Goal: Book appointment/travel/reservation

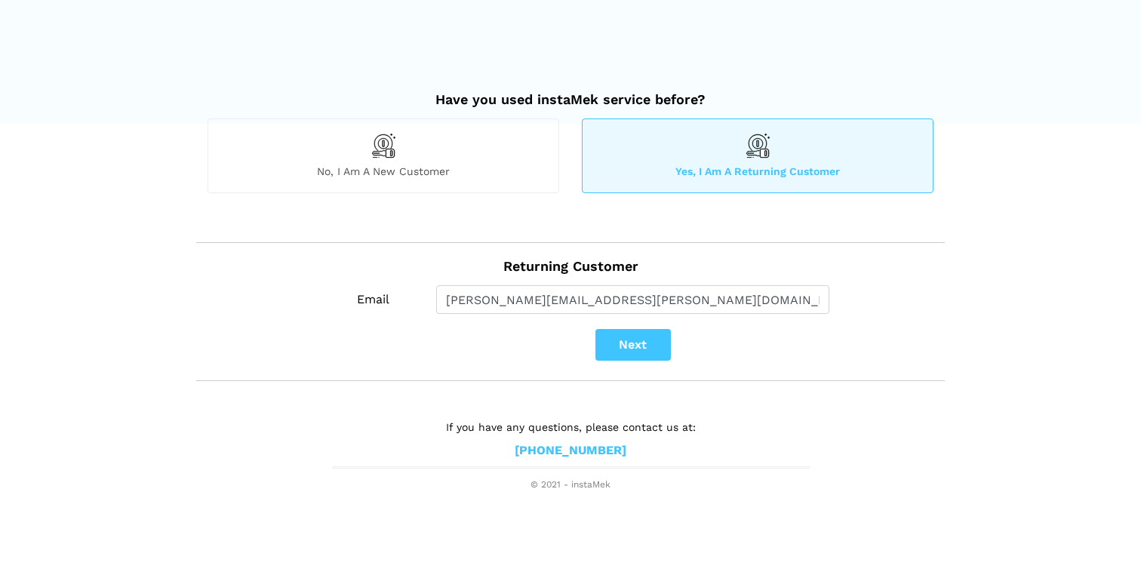
click at [636, 367] on div "Email [PERSON_NAME][EMAIL_ADDRESS][PERSON_NAME][DOMAIN_NAME] Next" at bounding box center [632, 326] width 601 height 83
click at [636, 346] on button "Next" at bounding box center [632, 345] width 75 height 32
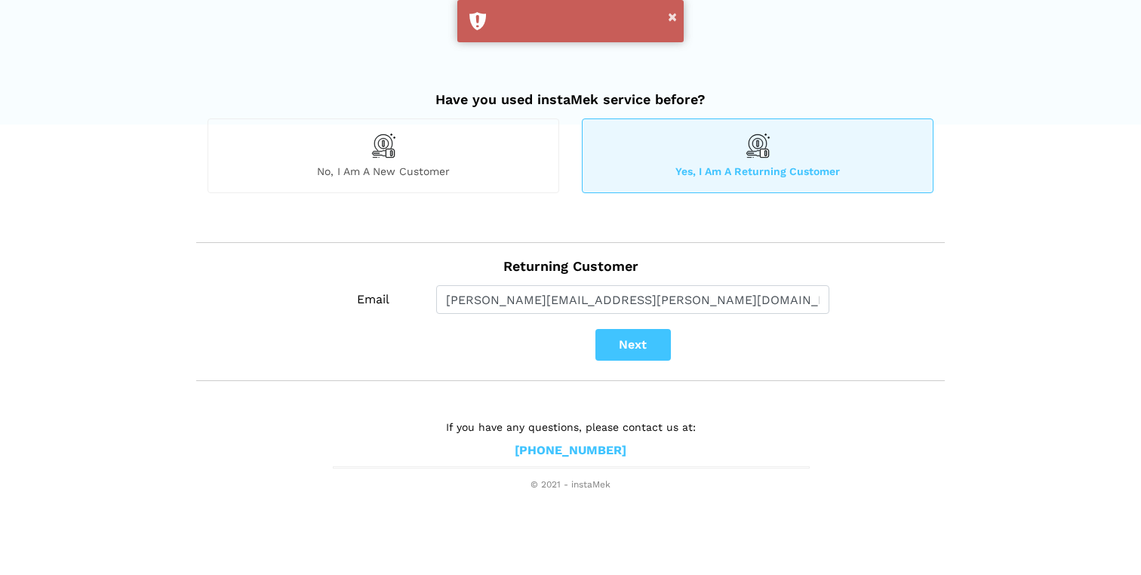
click at [452, 168] on span "No, I am a new customer" at bounding box center [383, 171] width 350 height 14
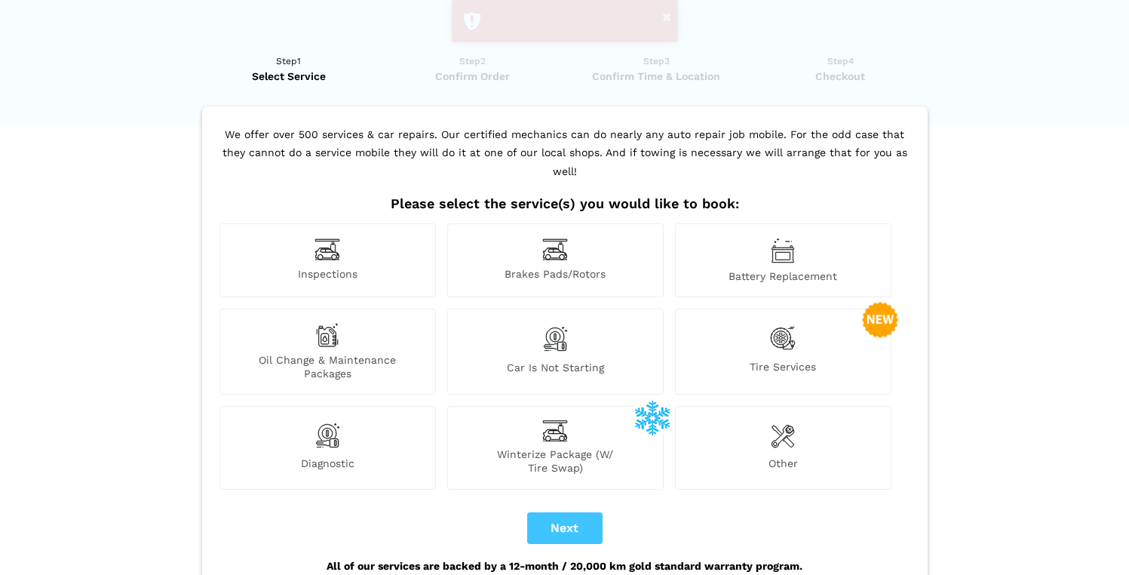
click at [770, 323] on img at bounding box center [783, 338] width 26 height 31
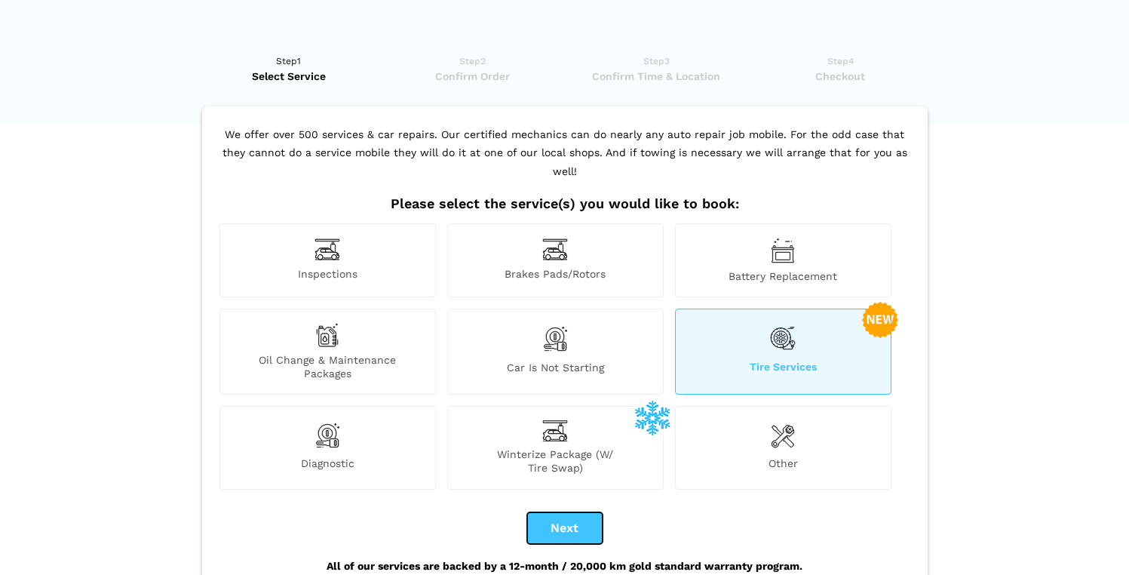
click at [574, 512] on button "Next" at bounding box center [564, 528] width 75 height 32
checkbox input "true"
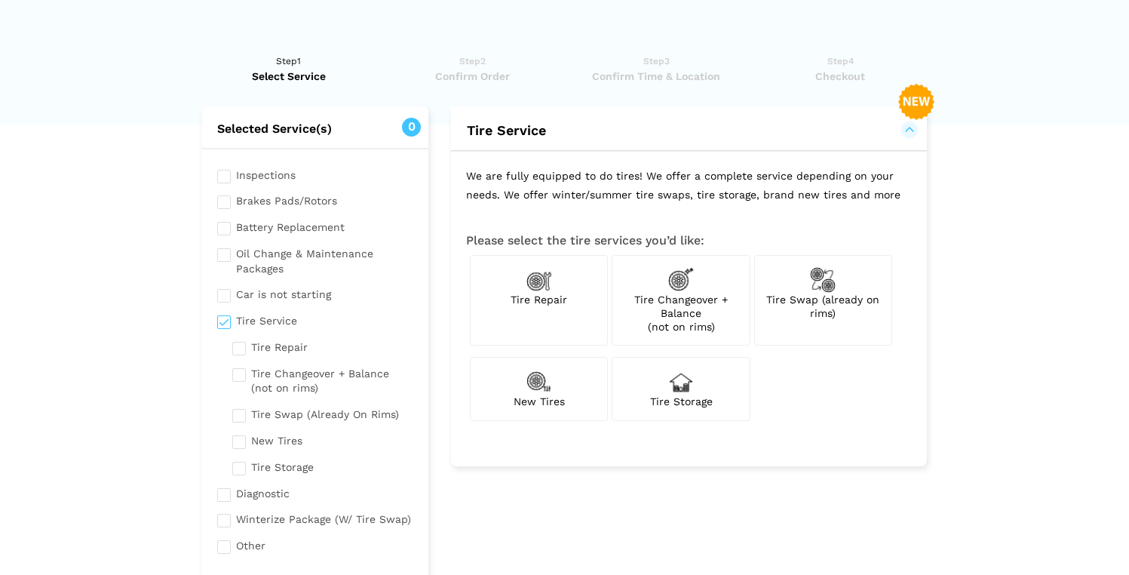
click at [542, 284] on img at bounding box center [540, 280] width 26 height 26
checkbox input "true"
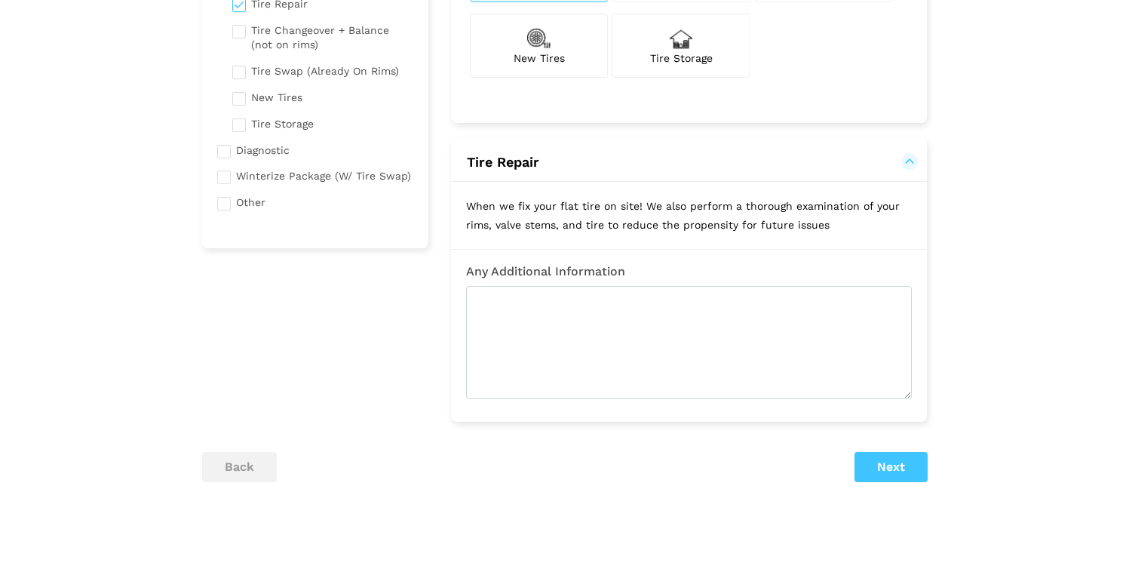
scroll to position [349, 0]
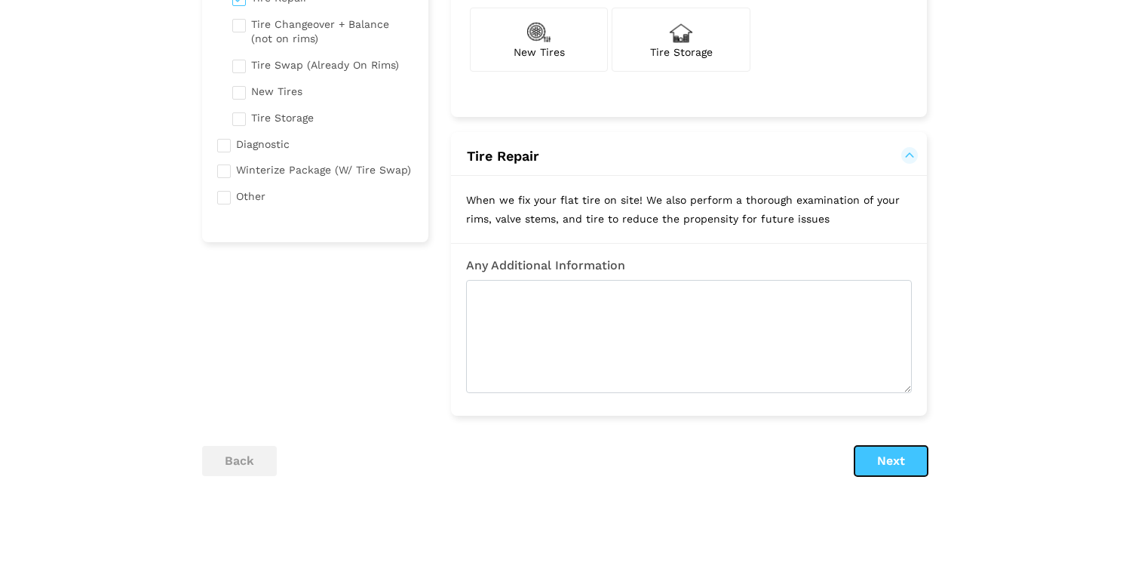
click at [898, 461] on button "Next" at bounding box center [891, 461] width 73 height 30
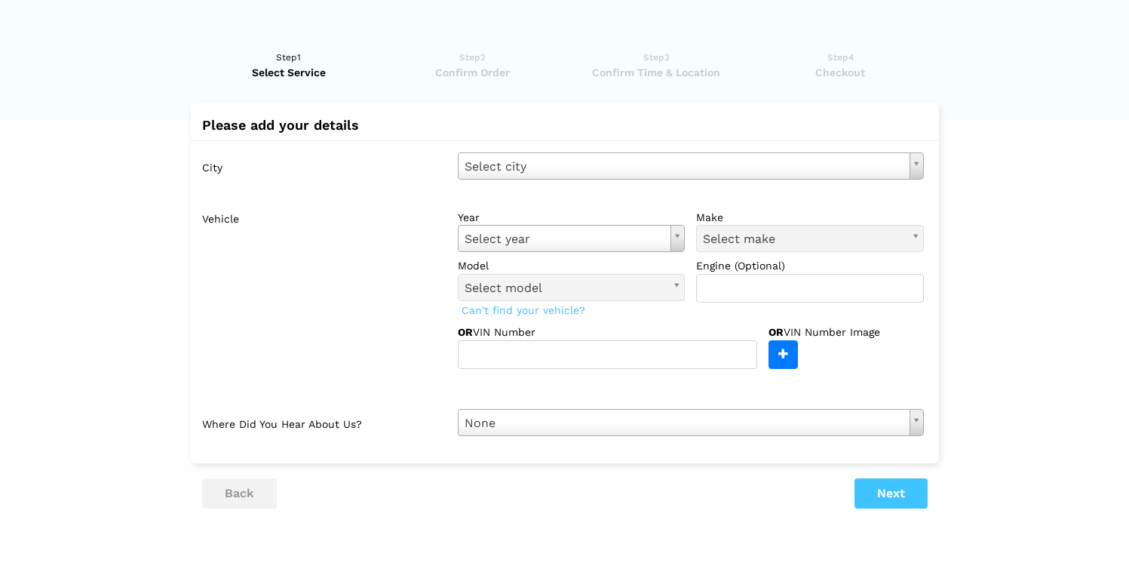
scroll to position [0, 0]
